Goal: Information Seeking & Learning: Learn about a topic

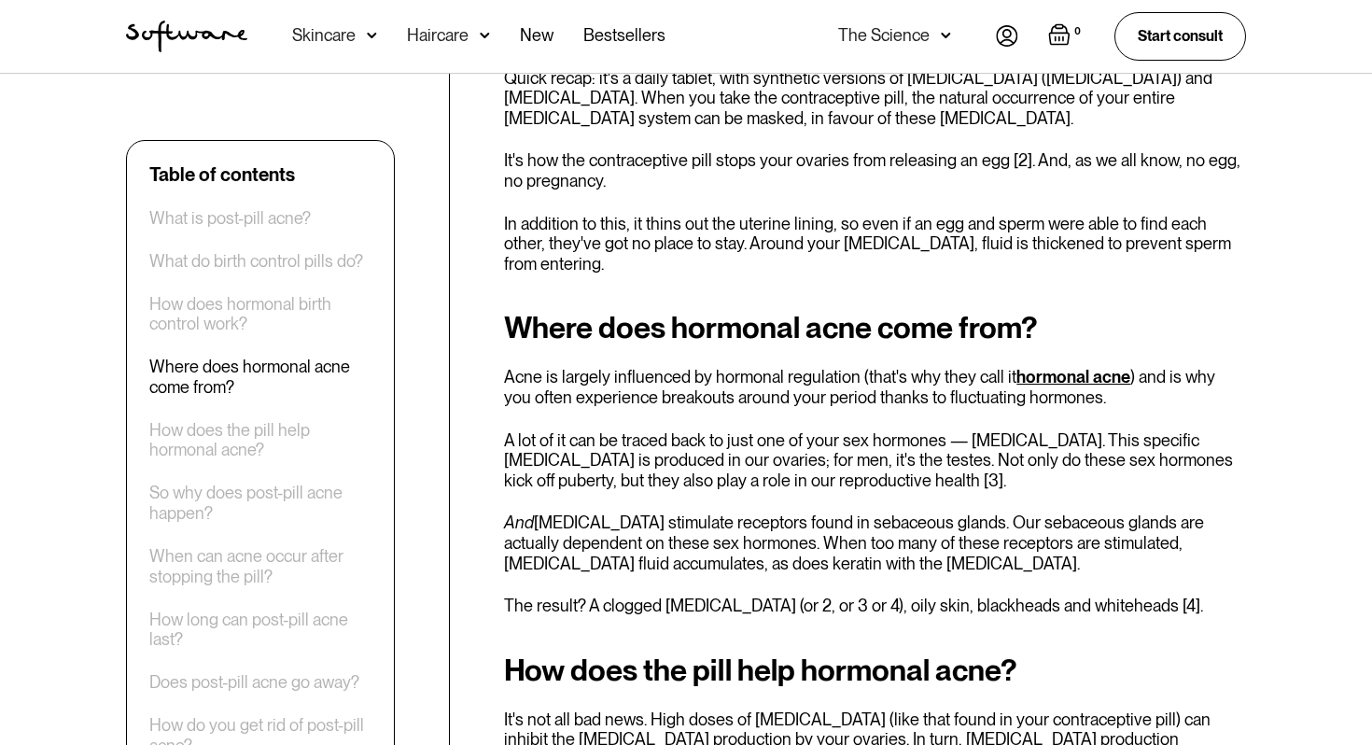
scroll to position [1684, 0]
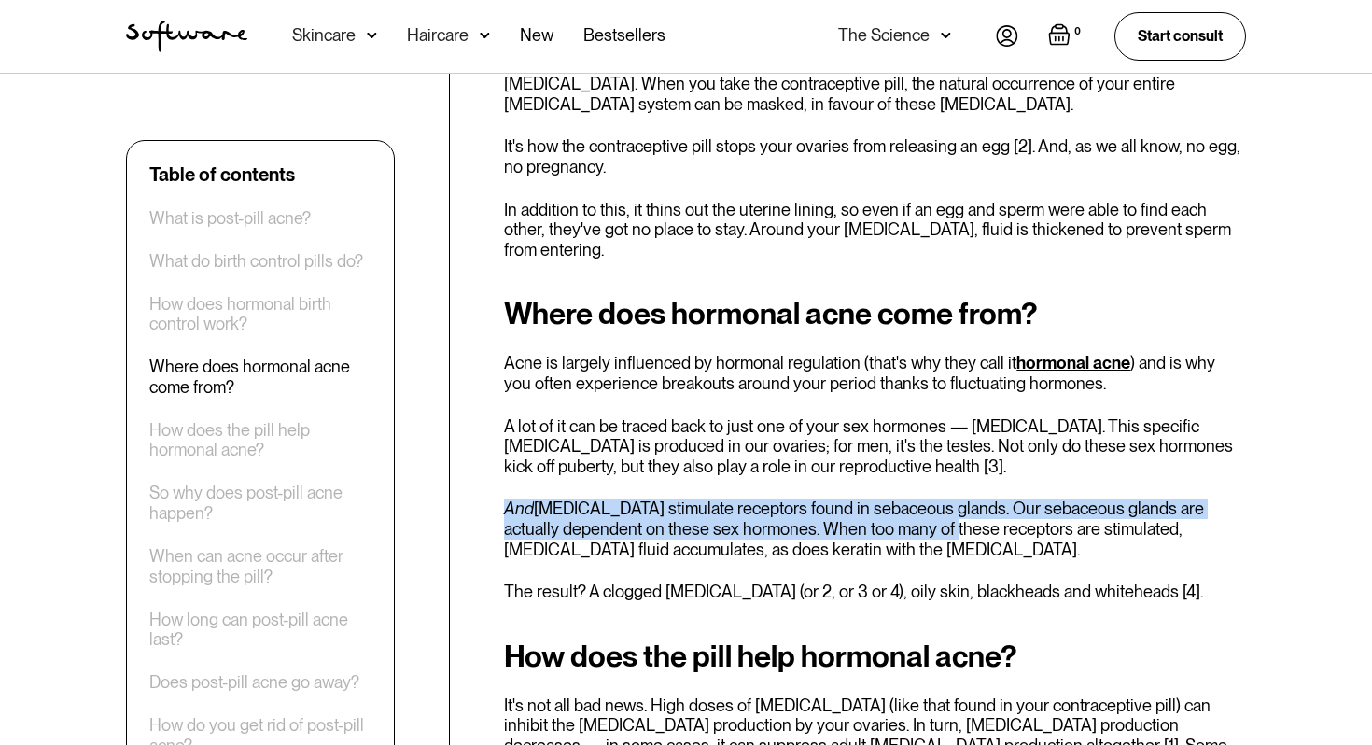
drag, startPoint x: 924, startPoint y: 501, endPoint x: 773, endPoint y: 477, distance: 153.1
click at [773, 477] on div "Where does hormonal acne come from? Acne is largely influenced by hormonal regu…" at bounding box center [875, 449] width 742 height 304
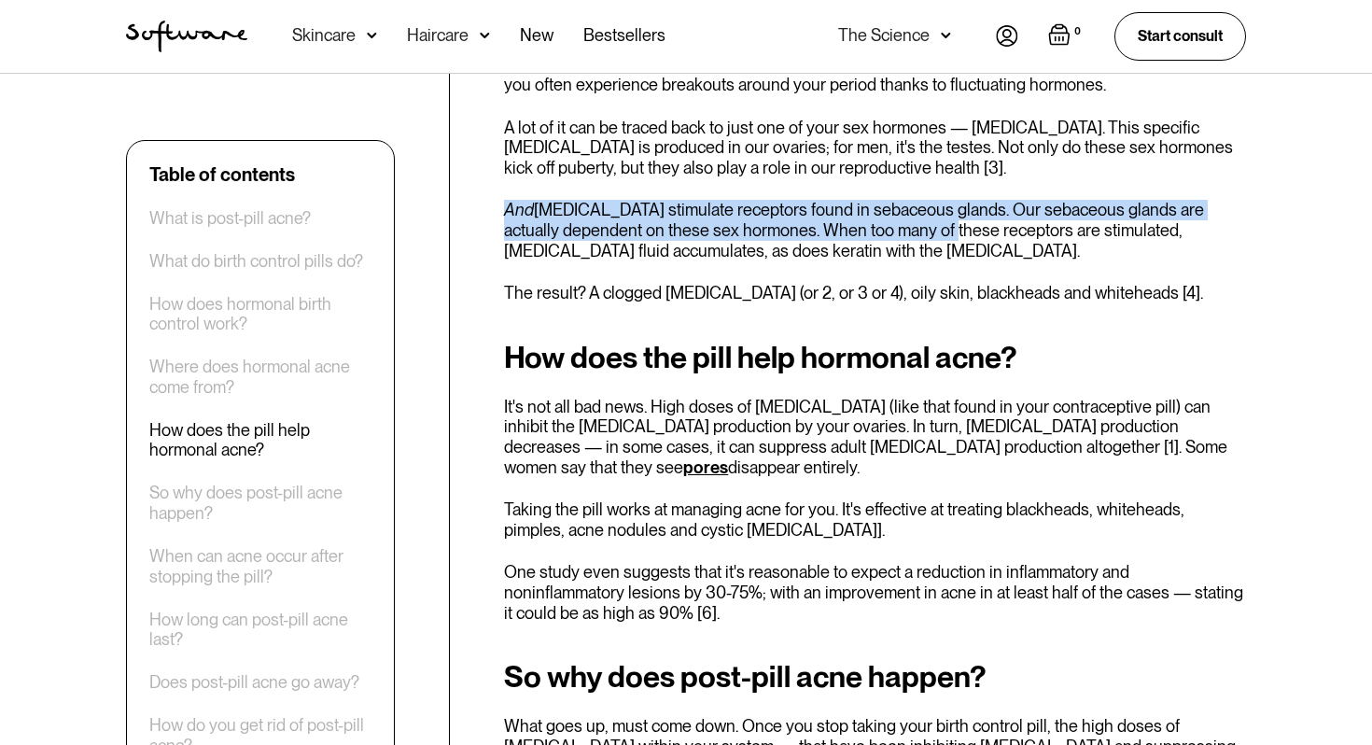
scroll to position [2015, 0]
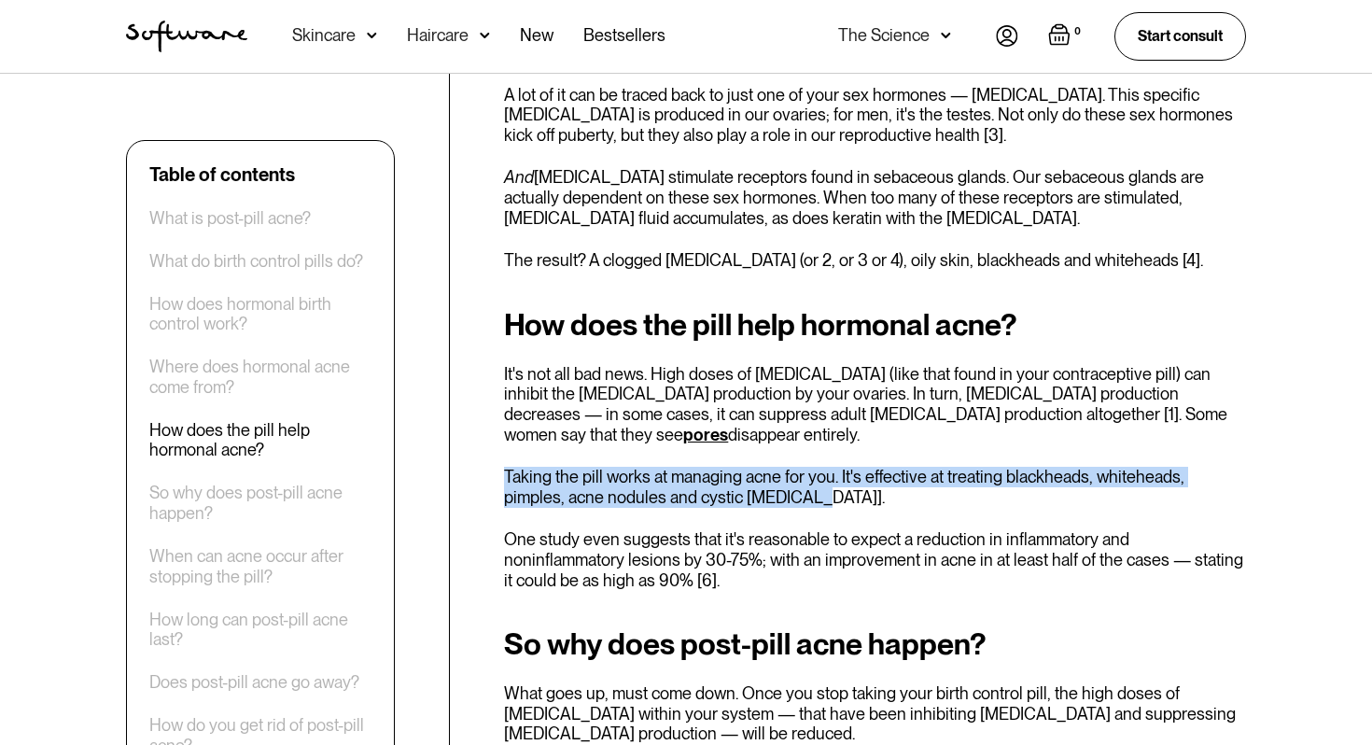
drag, startPoint x: 939, startPoint y: 483, endPoint x: 939, endPoint y: 433, distance: 50.4
click at [939, 433] on div "How does the pill help hormonal acne? It's not all bad news. High doses of [MED…" at bounding box center [875, 449] width 742 height 282
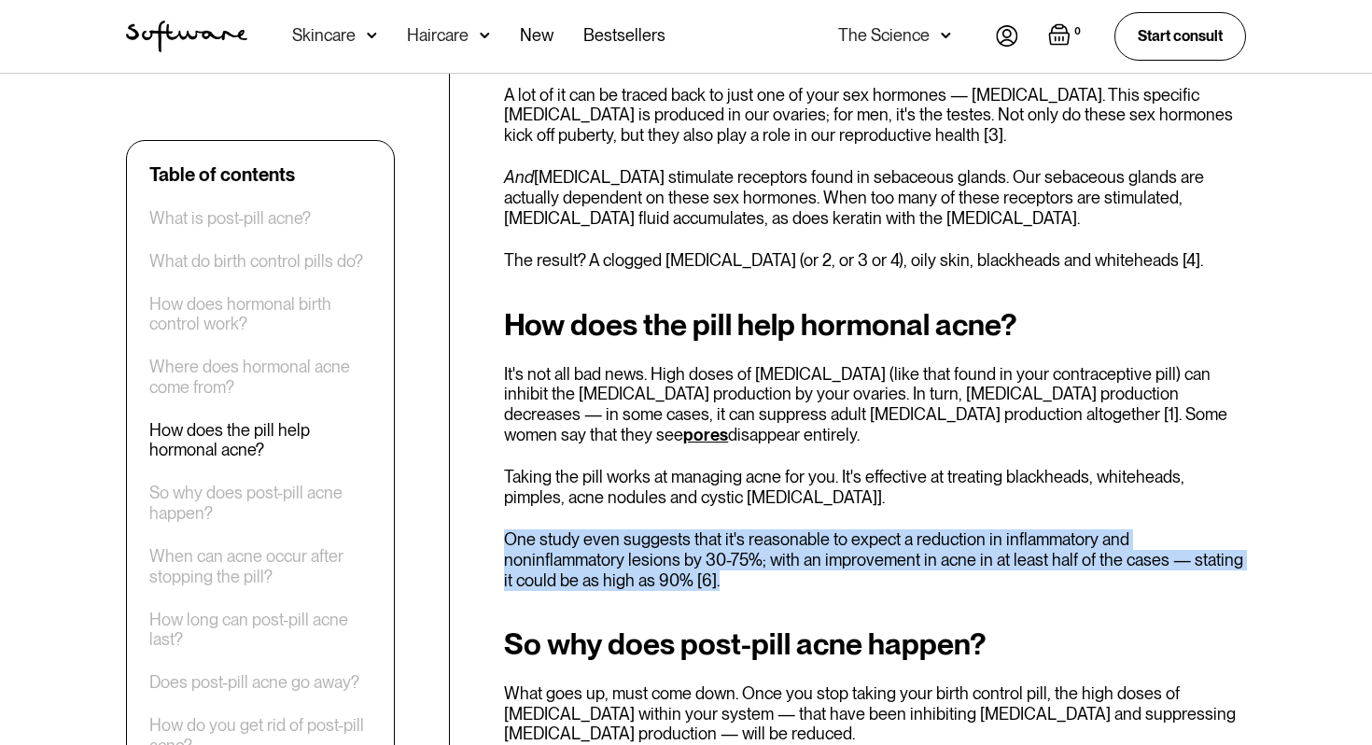
drag, startPoint x: 966, startPoint y: 501, endPoint x: 989, endPoint y: 569, distance: 72.0
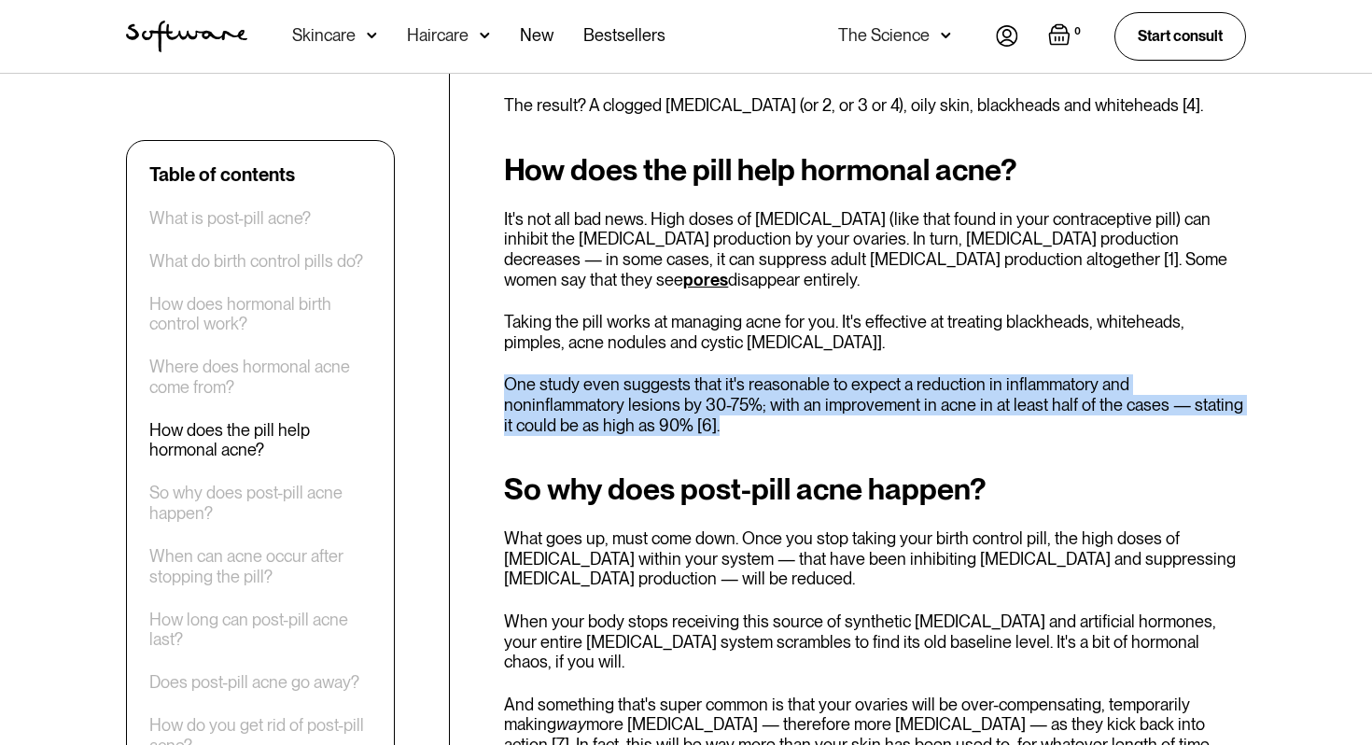
scroll to position [2168, 0]
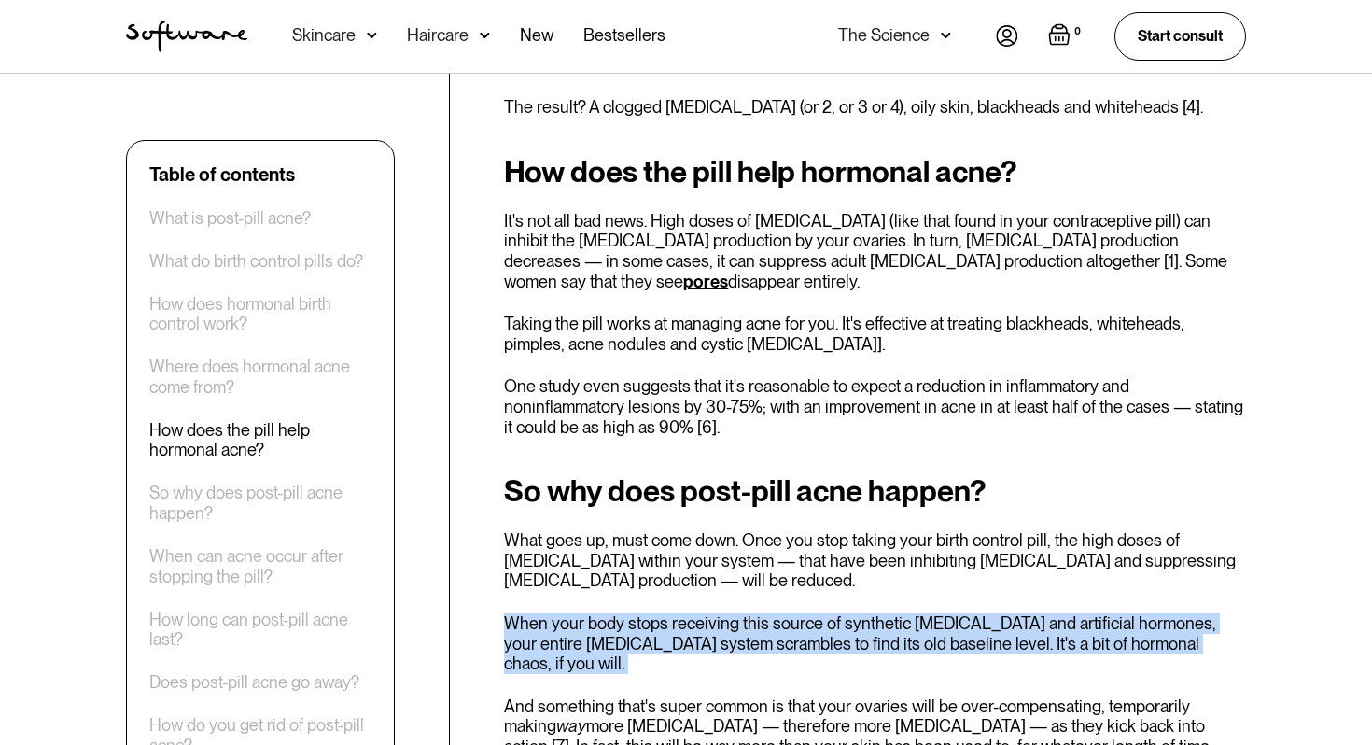
drag, startPoint x: 990, startPoint y: 577, endPoint x: 1018, endPoint y: 645, distance: 73.7
click at [1019, 645] on div "So why does post-pill acne happen? What goes up, must come down. Once you stop …" at bounding box center [875, 687] width 742 height 427
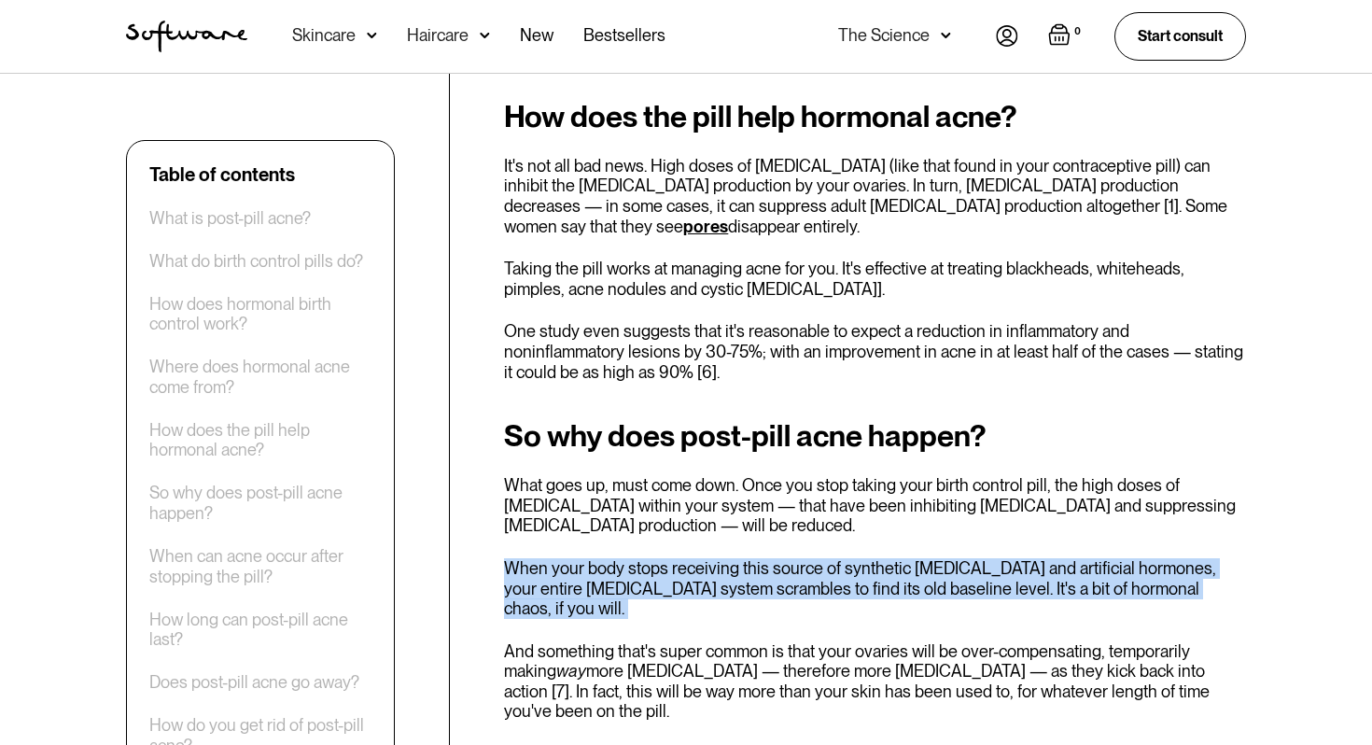
scroll to position [2224, 0]
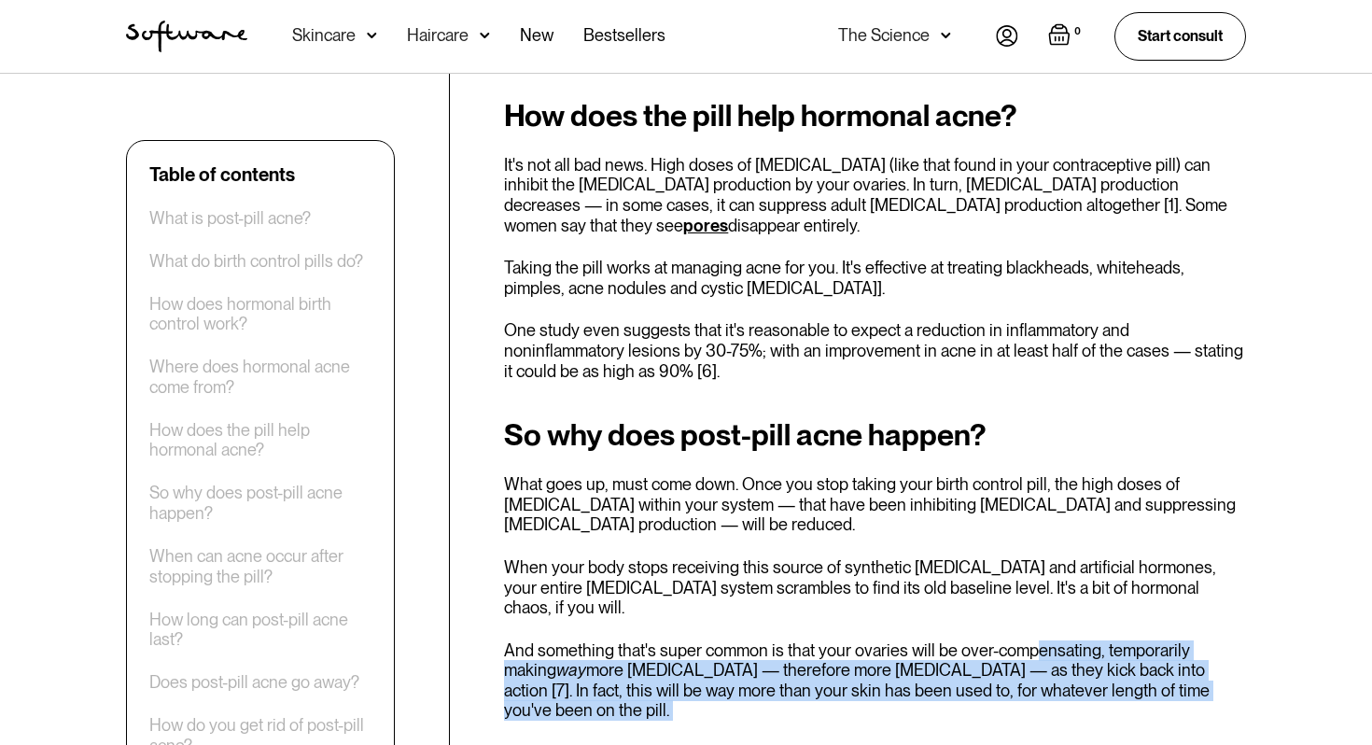
drag, startPoint x: 1033, startPoint y: 666, endPoint x: 1033, endPoint y: 618, distance: 48.5
click at [1034, 618] on div "So why does post-pill acne happen? What goes up, must come down. Once you stop …" at bounding box center [875, 631] width 742 height 427
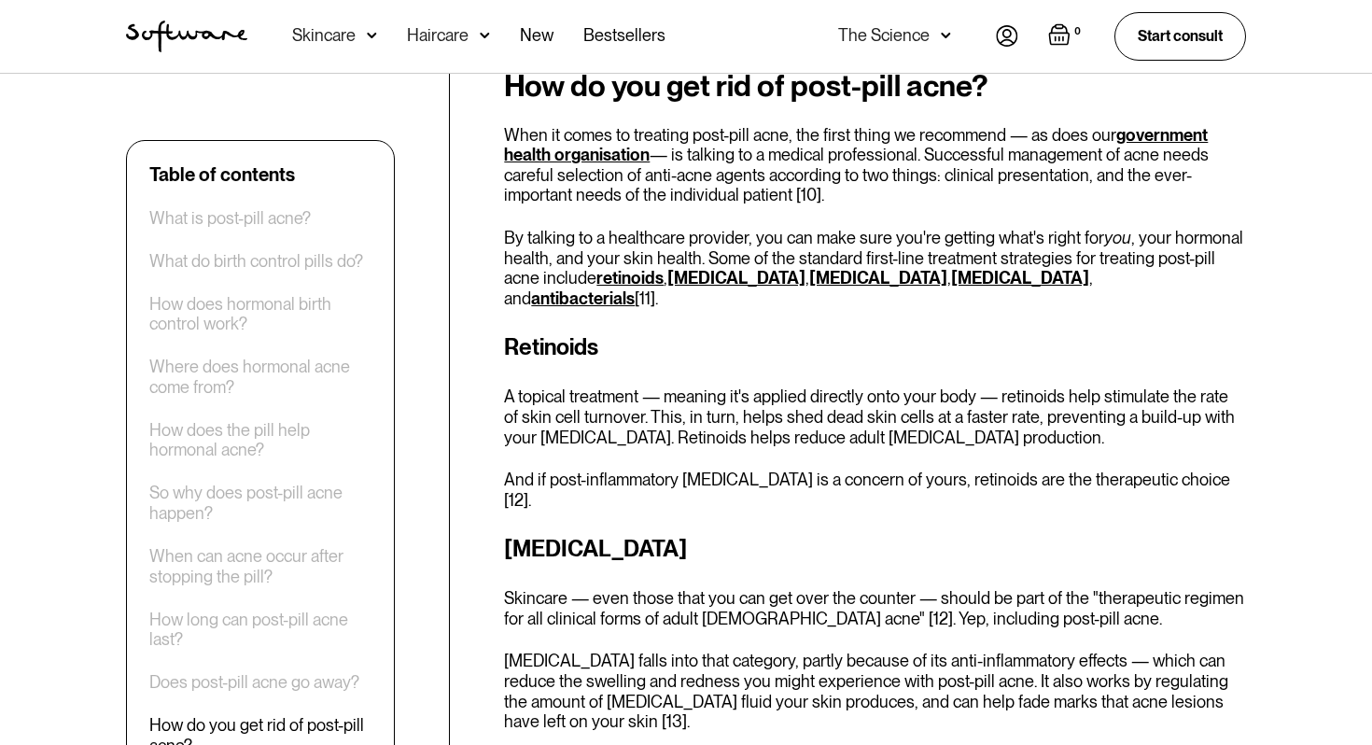
scroll to position [3632, 0]
